Goal: Check status: Check status

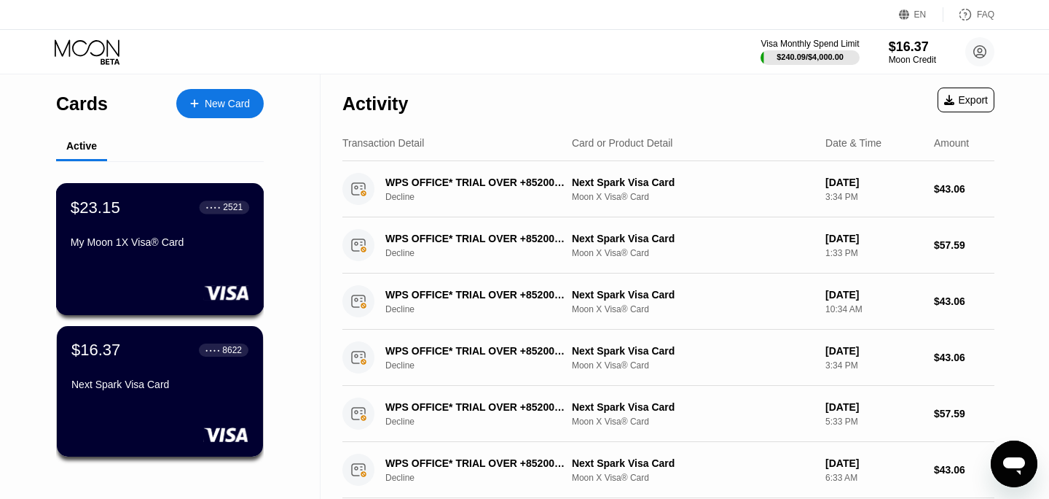
click at [143, 260] on div "$23.15 ● ● ● ● 2521 My Moon 1X Visa® Card" at bounding box center [160, 249] width 208 height 132
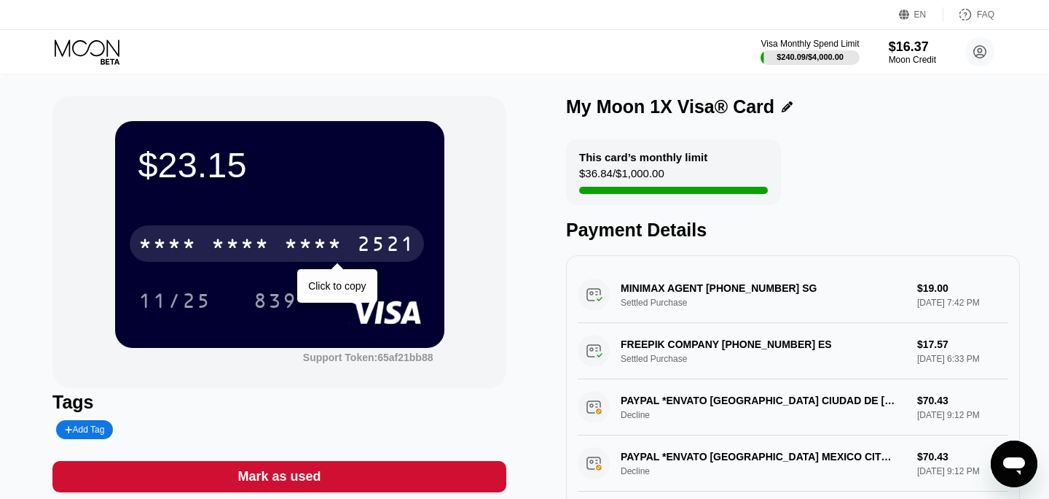
click at [348, 233] on div "* * * * * * * * * * * * 2521" at bounding box center [277, 243] width 294 height 36
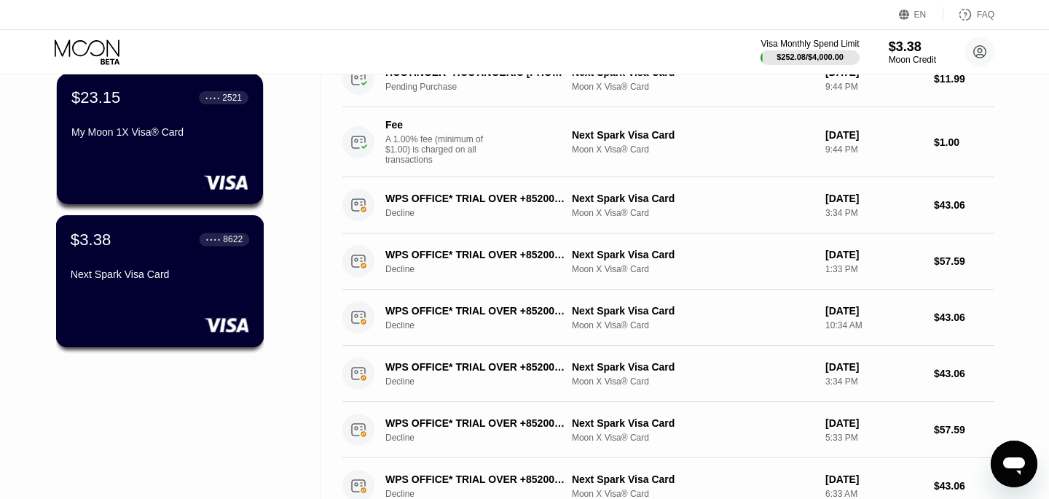
scroll to position [88, 0]
